Goal: Share content: Share content

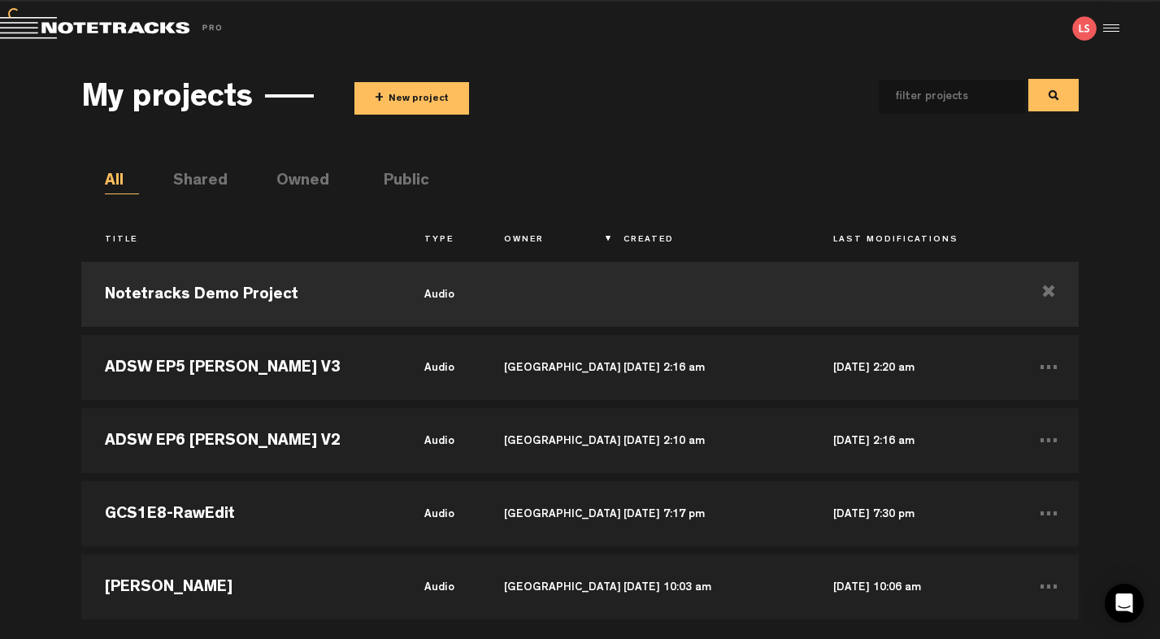
click at [924, 94] on input "text" at bounding box center [939, 97] width 120 height 34
type input "trailer"
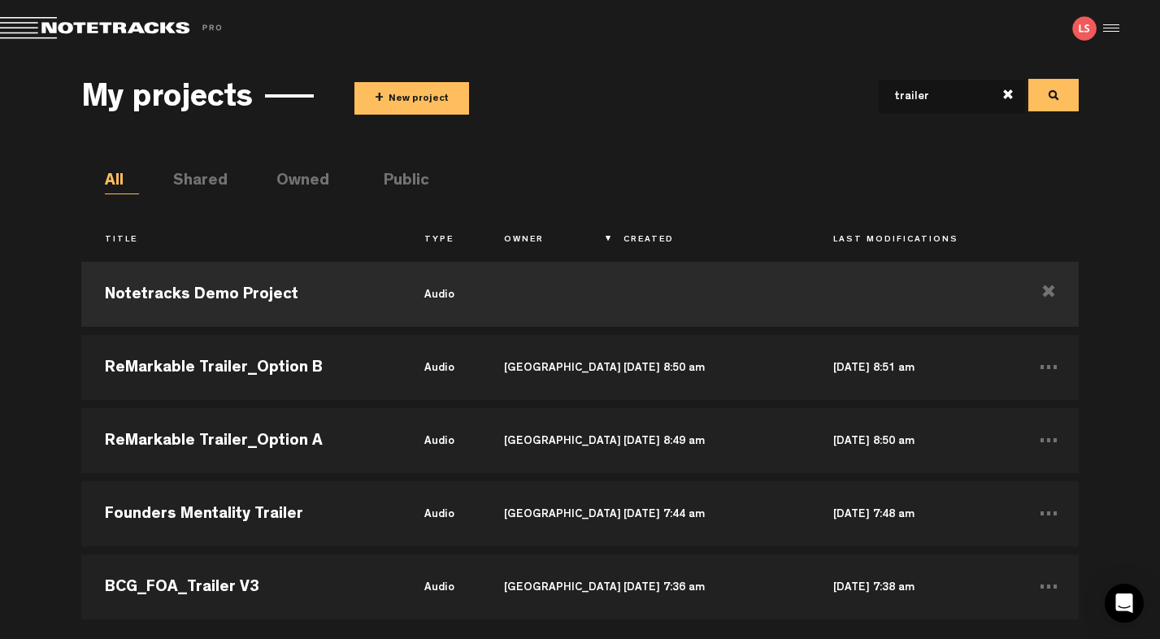
click at [431, 99] on button "+ New project" at bounding box center [412, 98] width 115 height 33
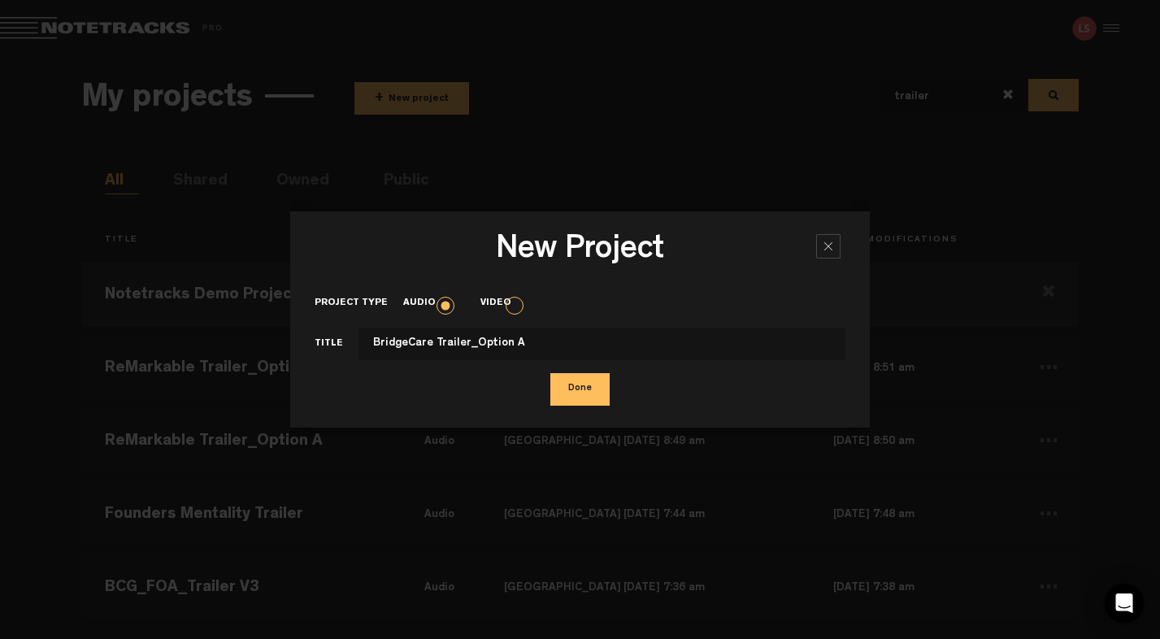
type input "BridgeCare Trailer_Option A"
click at [581, 393] on button "Done" at bounding box center [580, 389] width 59 height 33
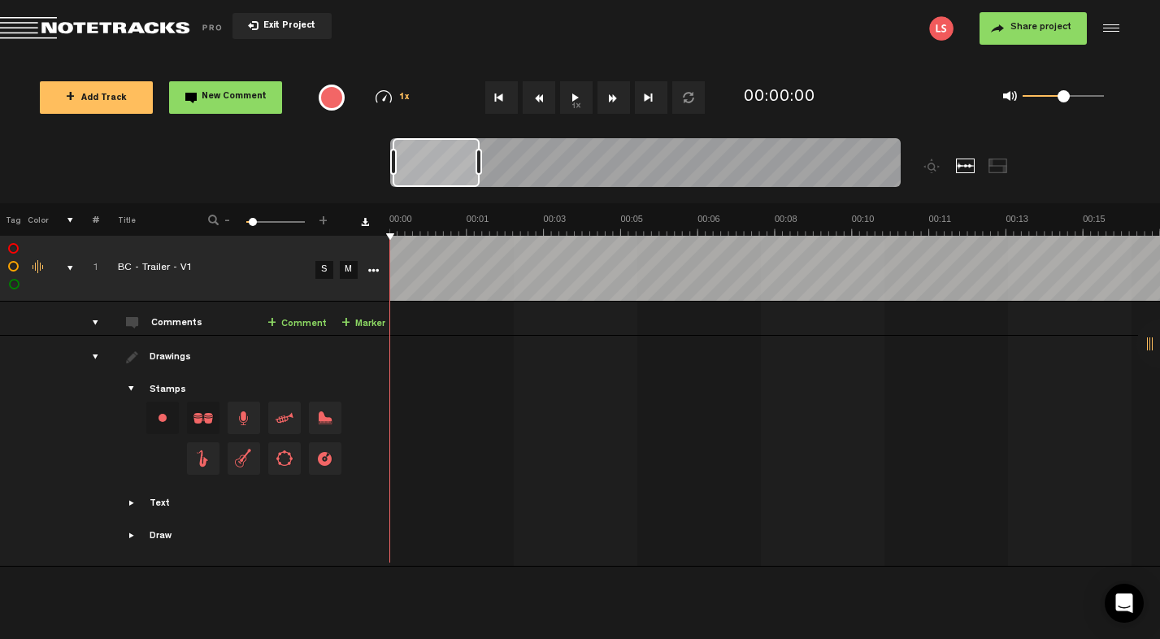
click at [1022, 28] on span "Share project" at bounding box center [1041, 28] width 61 height 10
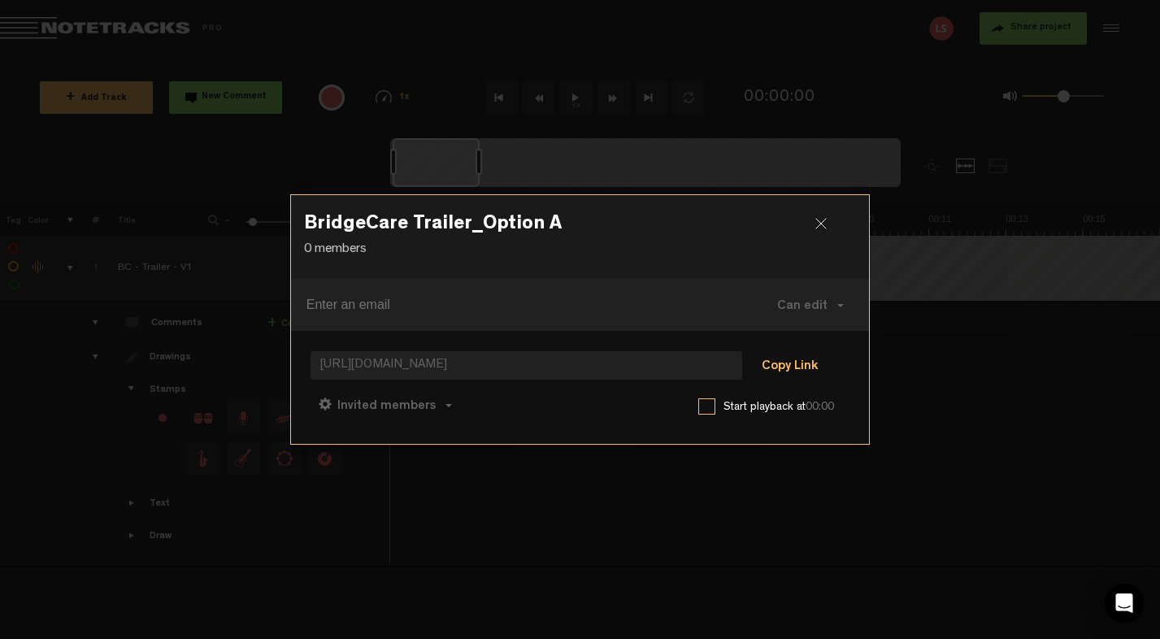
click at [775, 368] on button "Copy Link" at bounding box center [790, 366] width 89 height 33
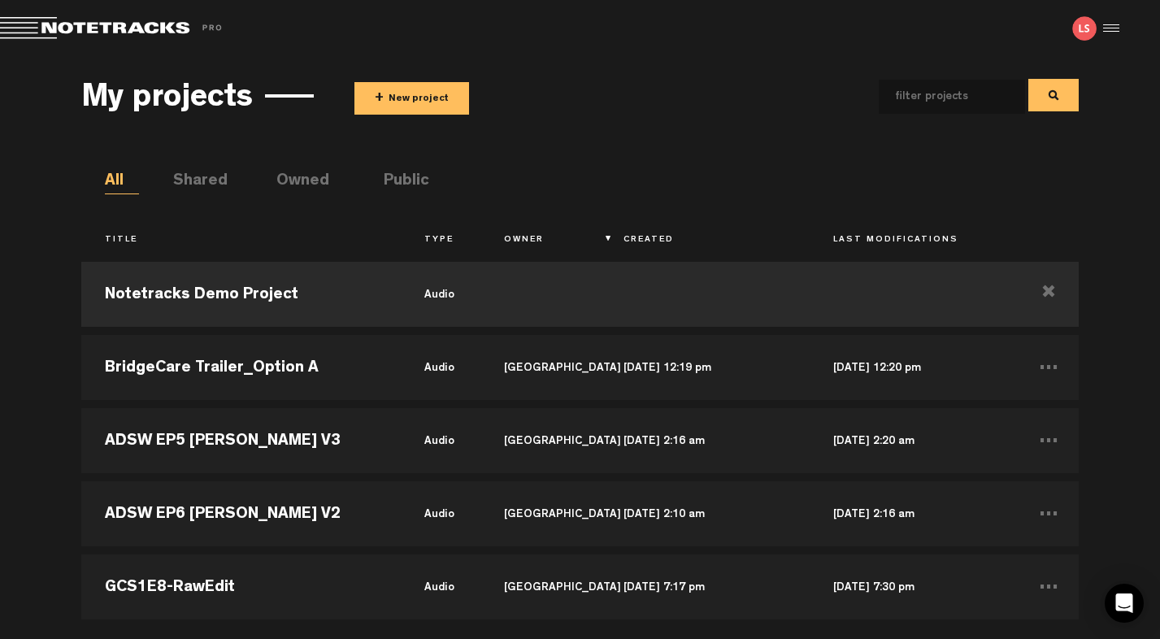
click at [416, 93] on button "+ New project" at bounding box center [412, 98] width 115 height 33
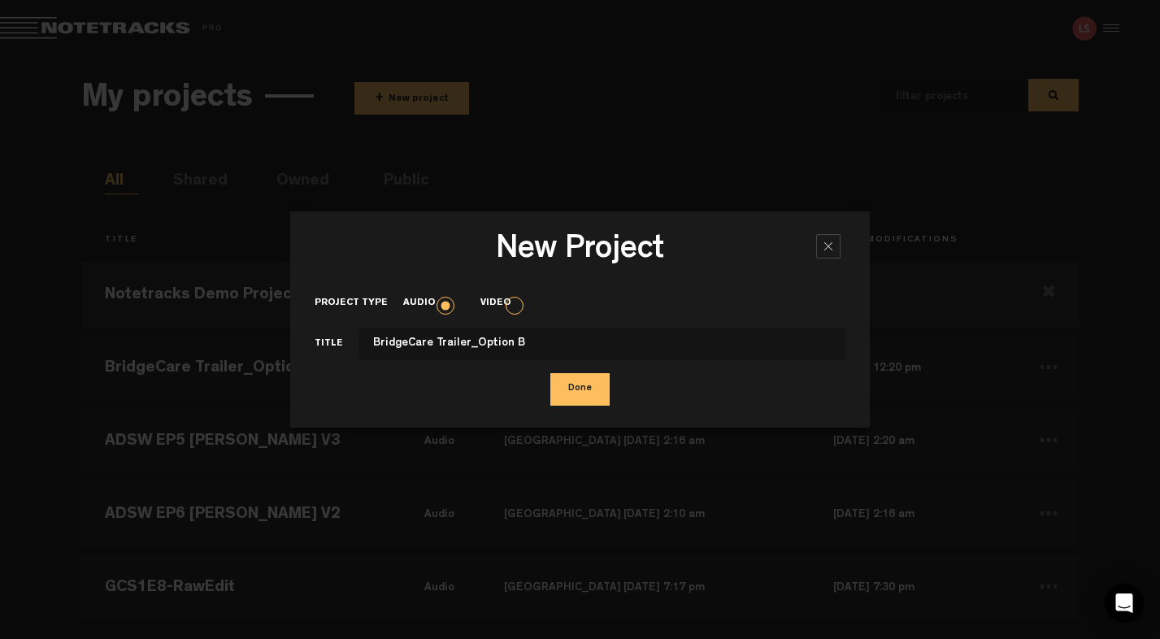
type input "BridgeCare Trailer_Option B"
click at [551, 373] on button "Done" at bounding box center [580, 389] width 59 height 33
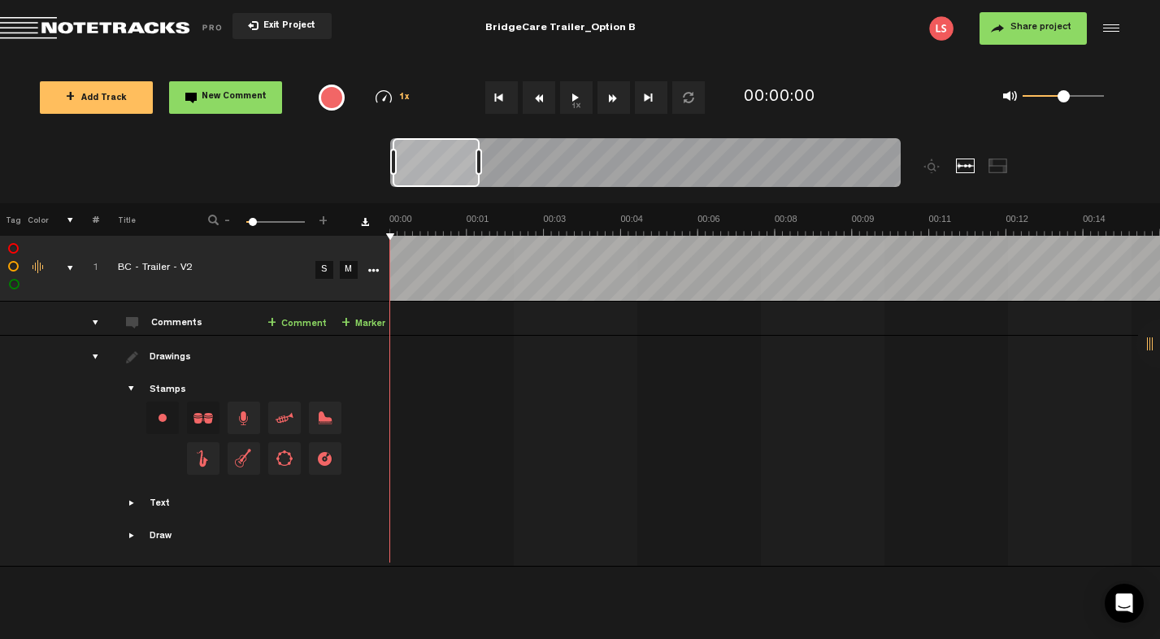
click at [1008, 31] on button "Share project" at bounding box center [1033, 28] width 107 height 33
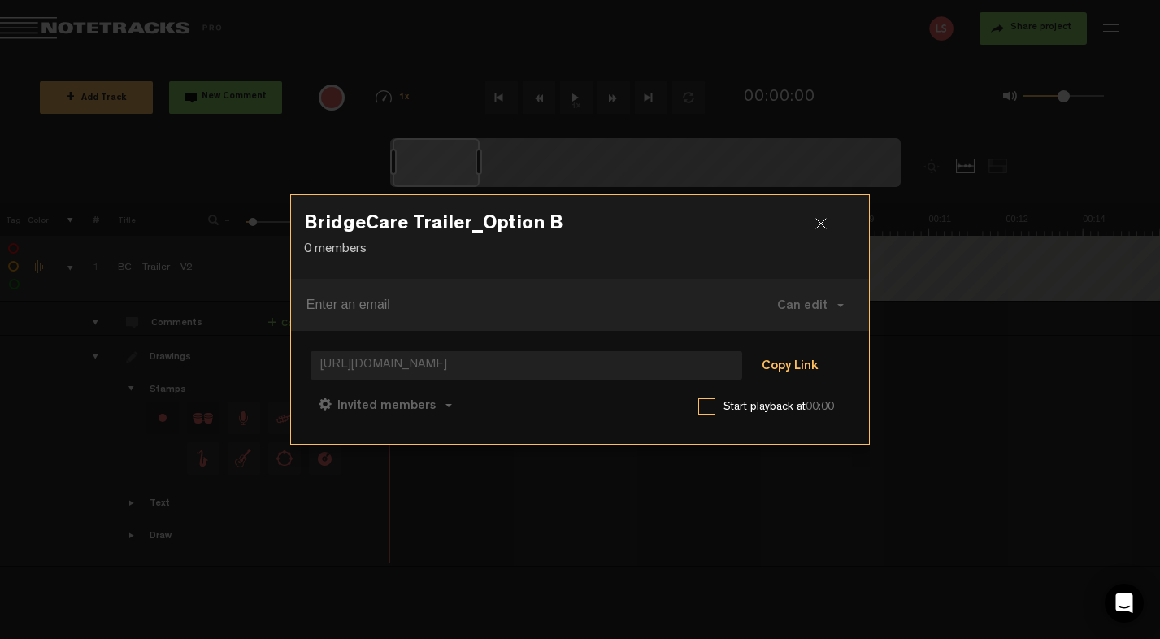
click at [779, 368] on button "Copy Link" at bounding box center [790, 366] width 89 height 33
